Goal: Task Accomplishment & Management: Manage account settings

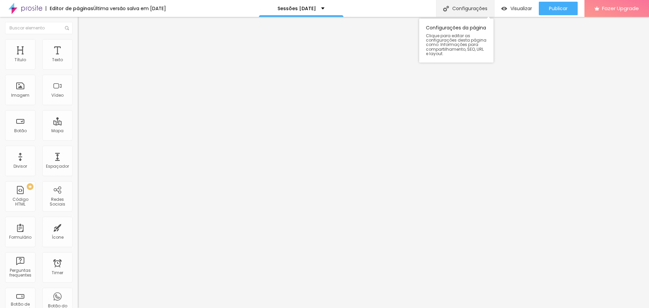
click at [470, 9] on div "Configurações" at bounding box center [465, 8] width 58 height 17
type input "Sessões [DATE]"
type input "/natal-2025"
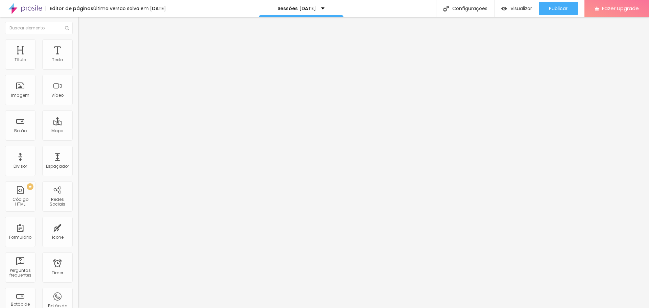
type input "Sessões de [DATE] | Sessões de [DATE] [GEOGRAPHIC_DATA] e [GEOGRAPHIC_DATA] 202…"
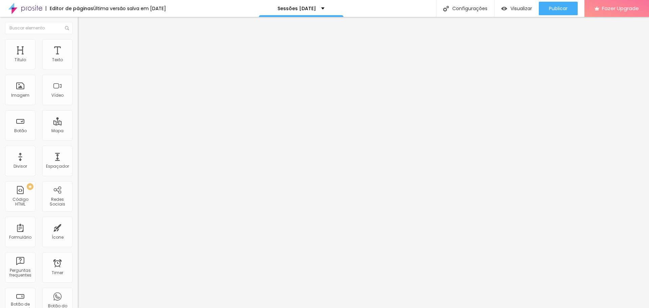
scroll to position [0, 0]
type textarea "As Sessões de [DATE] irão decorrer de [DATE] a [DATE]. Não perca uma oportunida…"
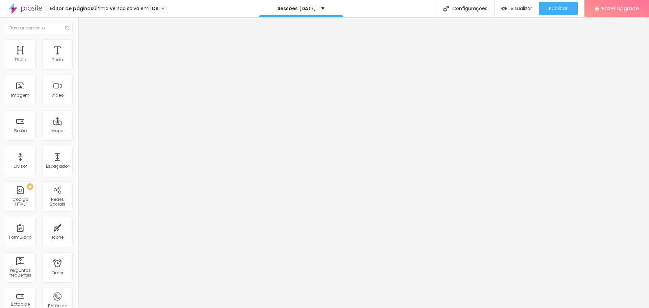
type textarea "Sessões de [GEOGRAPHIC_DATA], sessões de [DATE], sessões de [DATE] [GEOGRAPHIC_…"
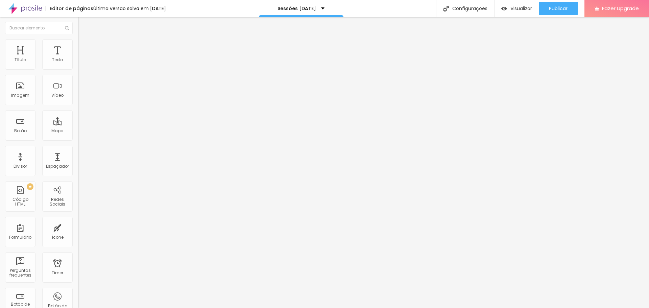
type input "Sessões de [DATE] | Sessões de [DATE] [GEOGRAPHIC_DATA] 2025 | Sessões de [GEOG…"
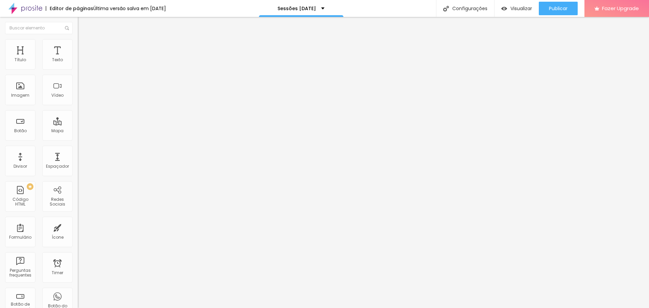
scroll to position [0, 0]
